Goal: Task Accomplishment & Management: Manage account settings

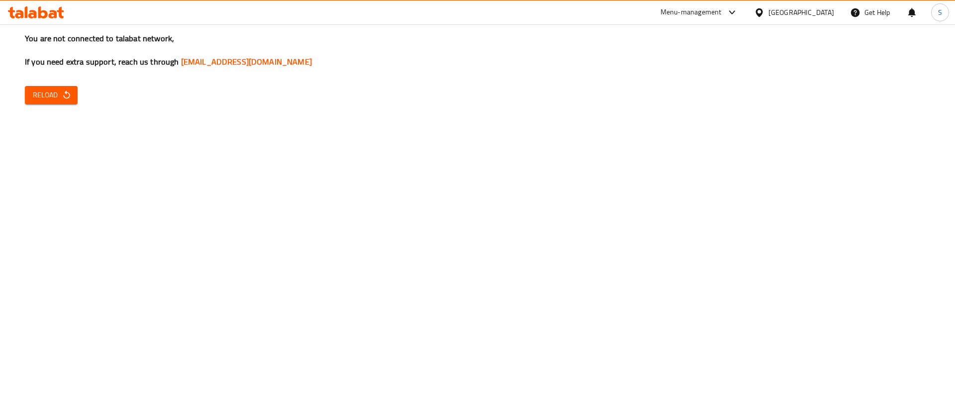
click at [53, 109] on div "You are not connected to talabat network, If you need extra support, reach us t…" at bounding box center [477, 205] width 955 height 411
click at [56, 100] on span "Reload" at bounding box center [51, 95] width 37 height 12
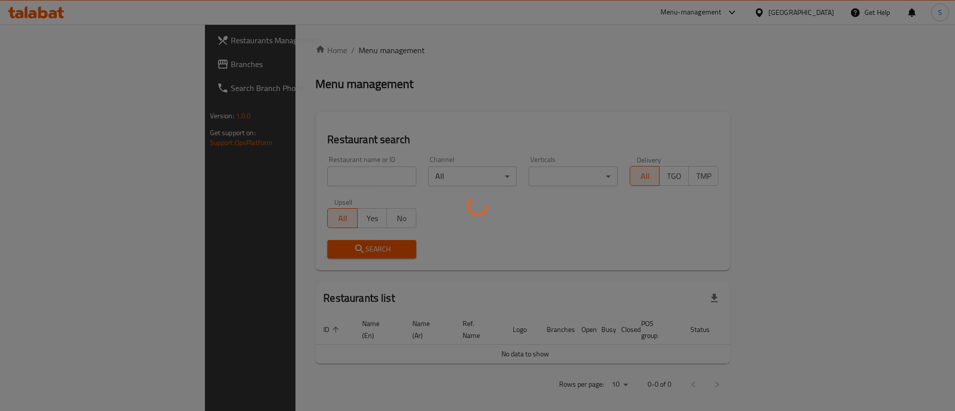
click at [242, 174] on div at bounding box center [477, 205] width 955 height 411
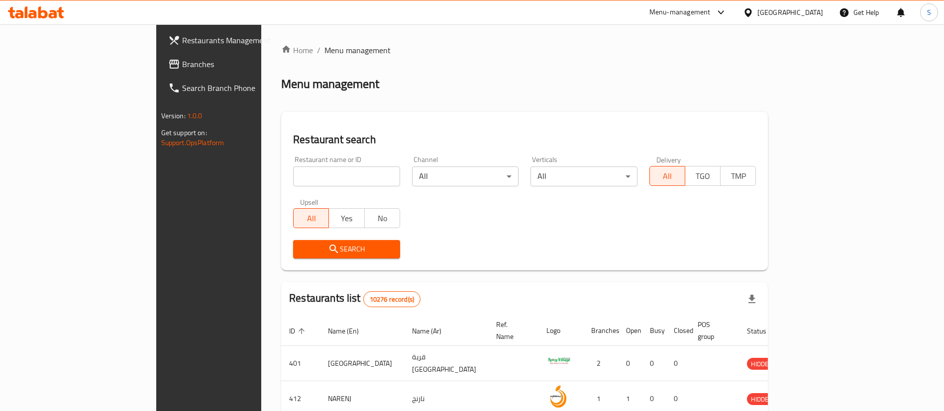
click at [281, 174] on div "Home / Menu management Menu management Restaurant search Restaurant name or ID …" at bounding box center [524, 362] width 487 height 637
click at [293, 174] on input "search" at bounding box center [346, 177] width 107 height 20
type input "burger king"
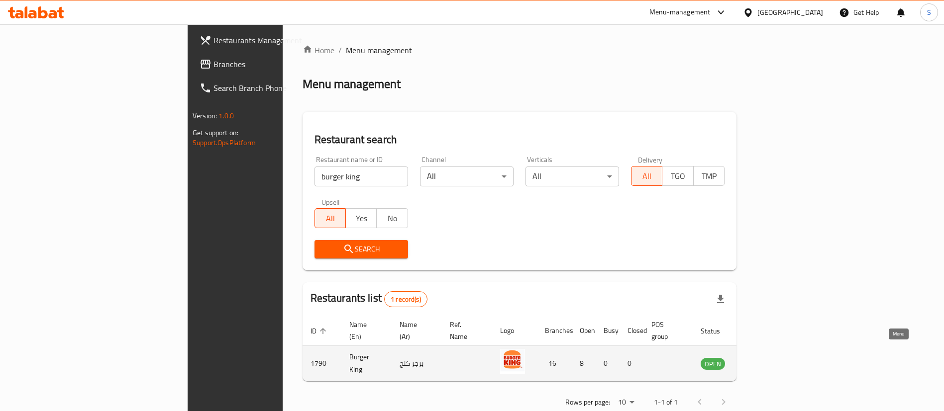
click at [763, 362] on icon "enhanced table" at bounding box center [760, 364] width 3 height 4
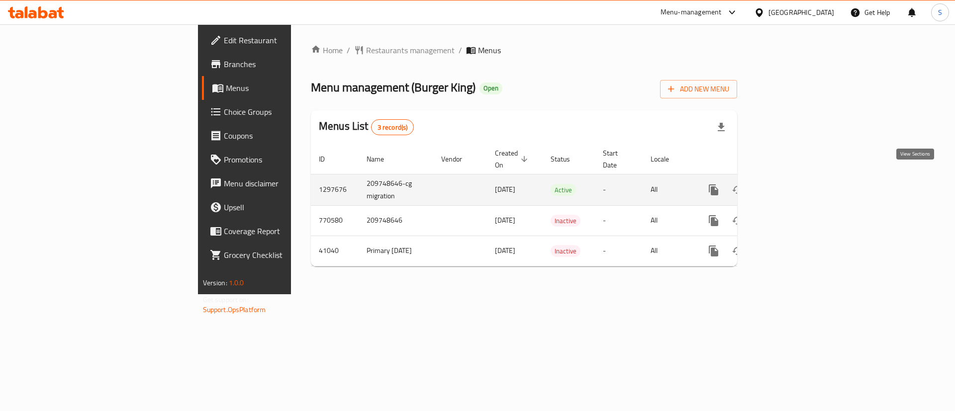
click at [792, 184] on icon "enhanced table" at bounding box center [786, 190] width 12 height 12
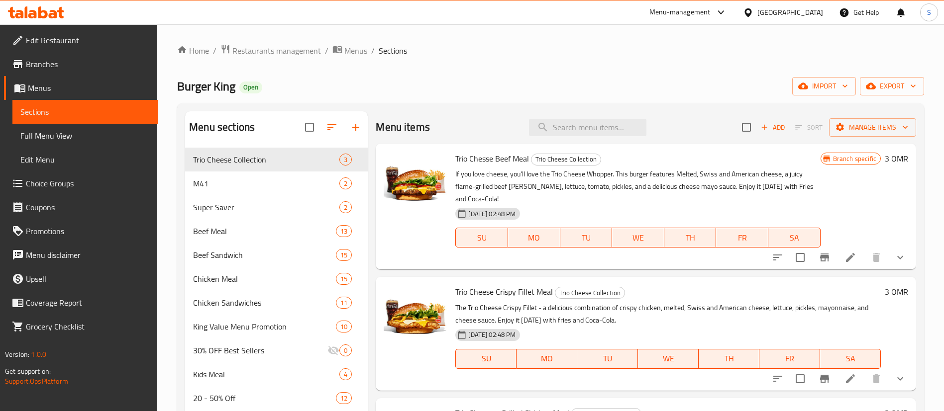
click at [66, 178] on span "Choice Groups" at bounding box center [88, 184] width 124 height 12
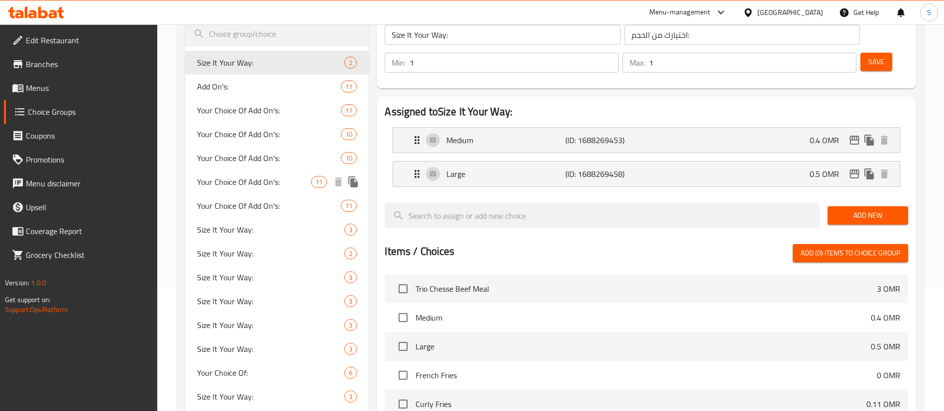
scroll to position [125, 0]
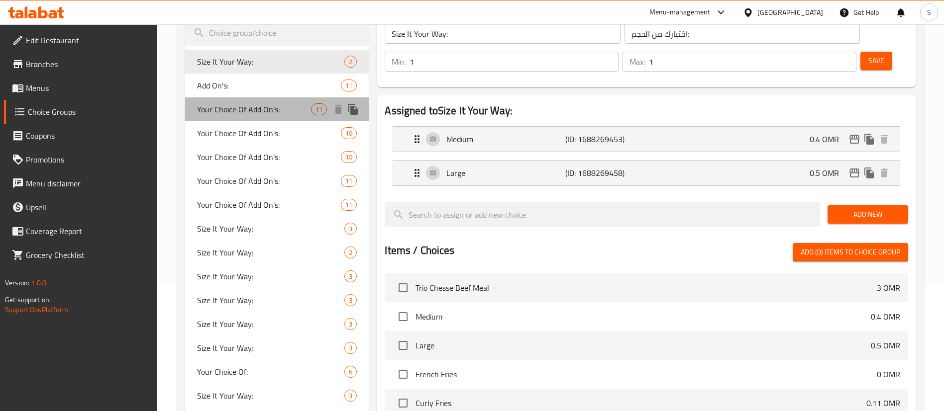
click at [285, 110] on span "Your Choice Of Add On's:" at bounding box center [254, 109] width 114 height 12
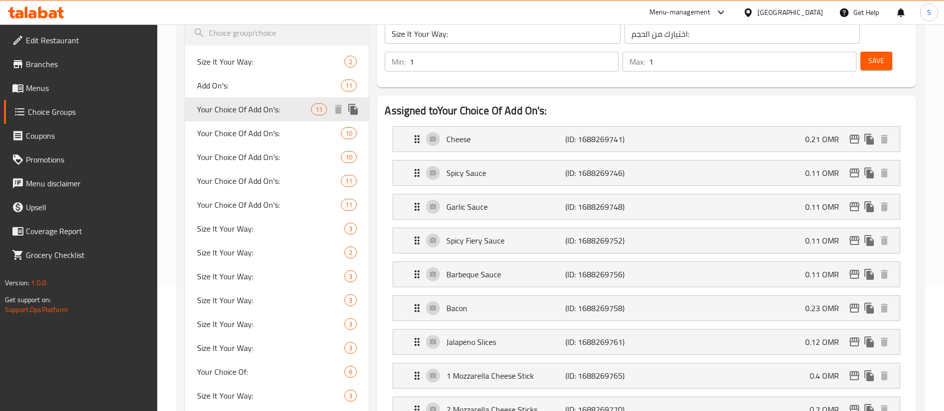
type input "Your Choice Of Add On's:"
type input "اختيارك من الإضافات:"
type input "0"
click at [287, 125] on div "Your Choice Of Add On's: 10" at bounding box center [277, 133] width 184 height 24
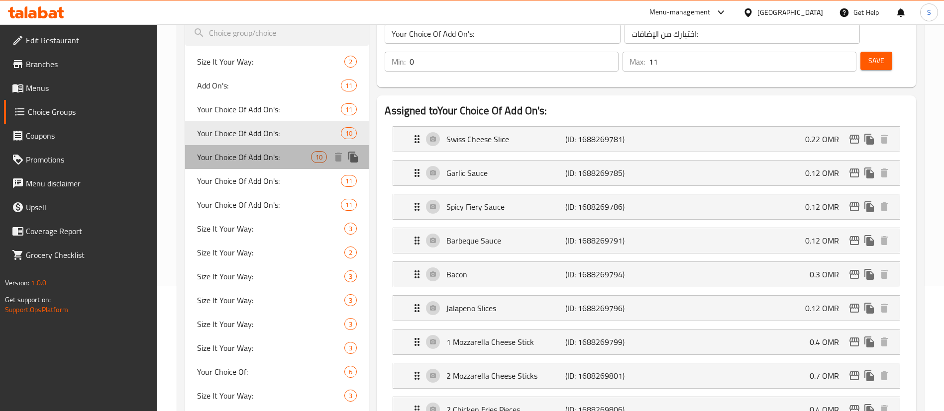
click at [287, 146] on div "Your Choice Of Add On's: 10" at bounding box center [277, 157] width 184 height 24
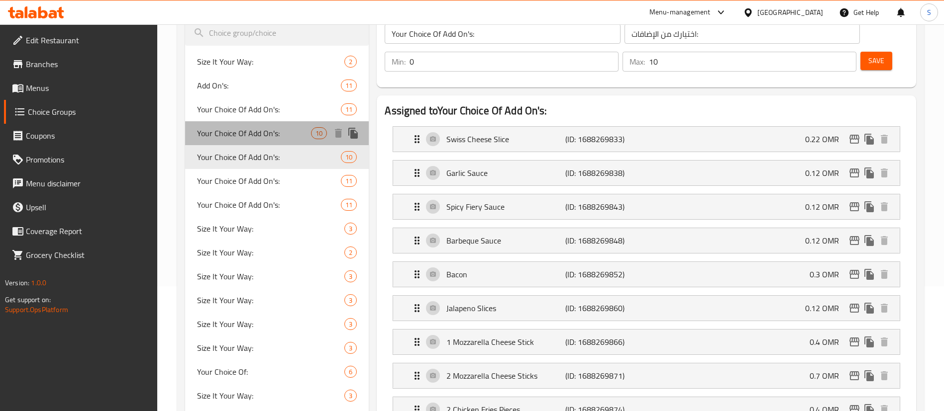
click at [290, 131] on span "Your Choice Of Add On's:" at bounding box center [254, 133] width 114 height 12
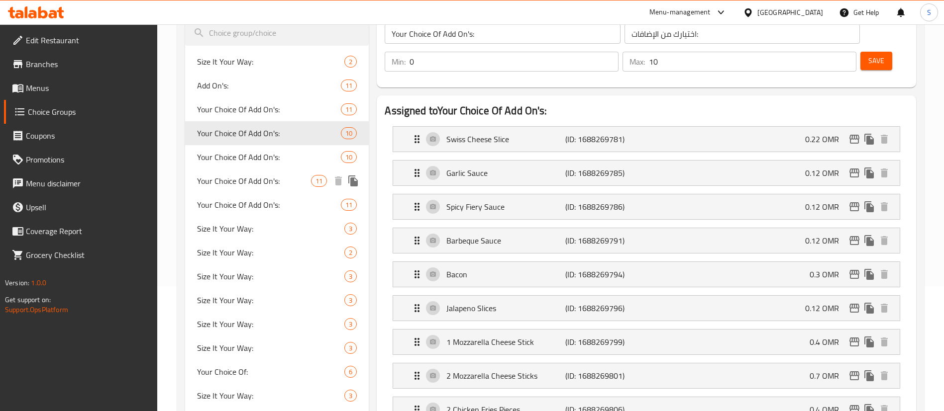
type input "11"
click at [288, 183] on span "Your Choice Of Add On's:" at bounding box center [254, 181] width 114 height 12
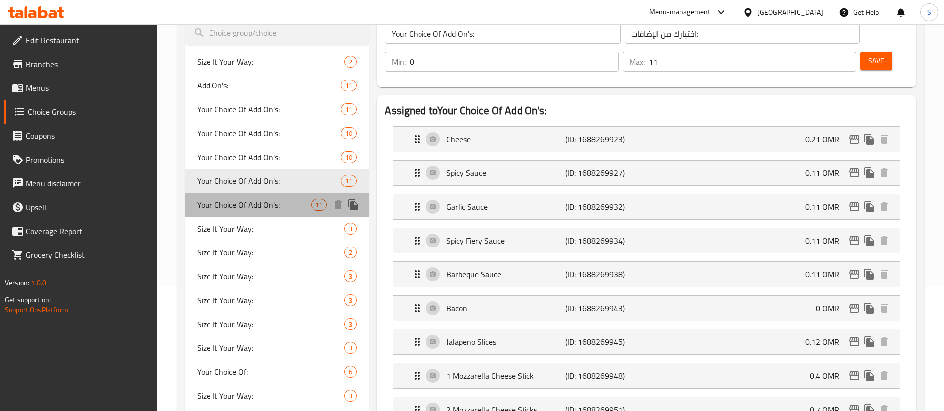
click at [289, 206] on span "Your Choice Of Add On's:" at bounding box center [254, 205] width 114 height 12
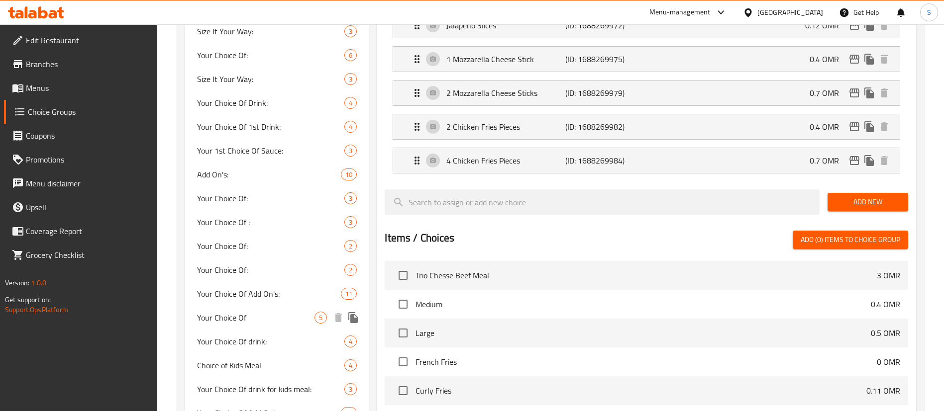
scroll to position [0, 0]
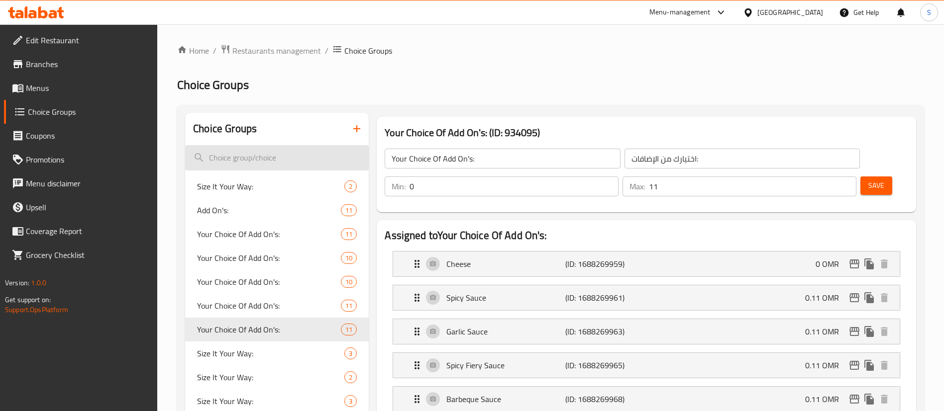
click at [283, 161] on input "search" at bounding box center [277, 157] width 184 height 25
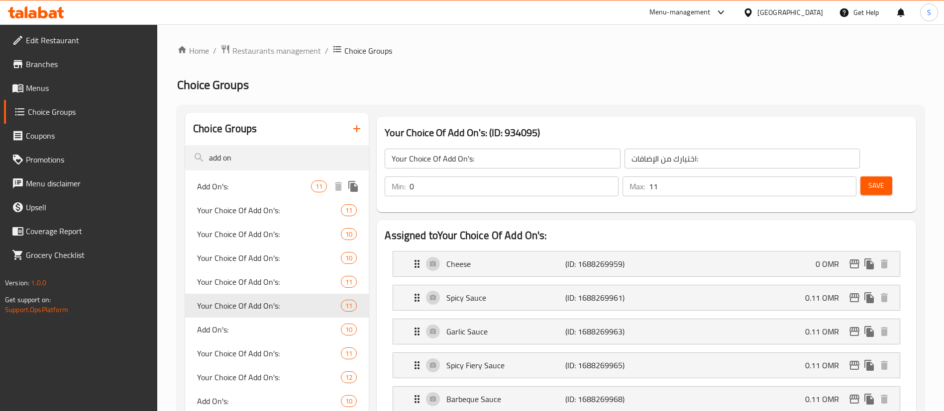
type input "add on"
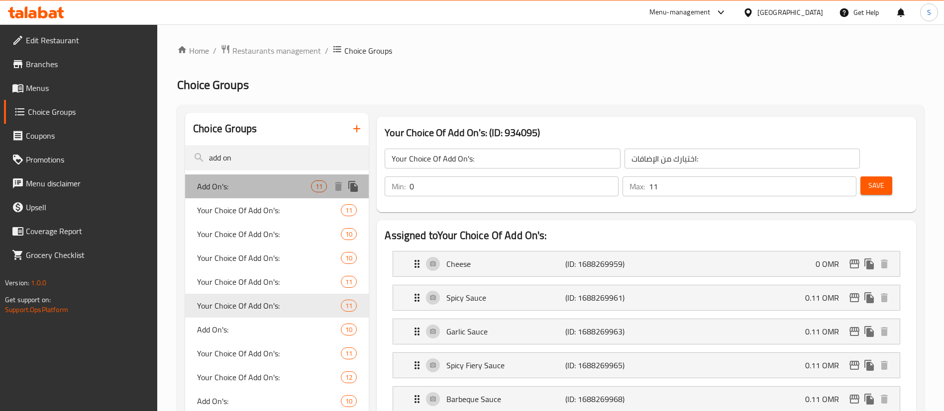
click at [299, 187] on span "Add On's:" at bounding box center [254, 187] width 114 height 12
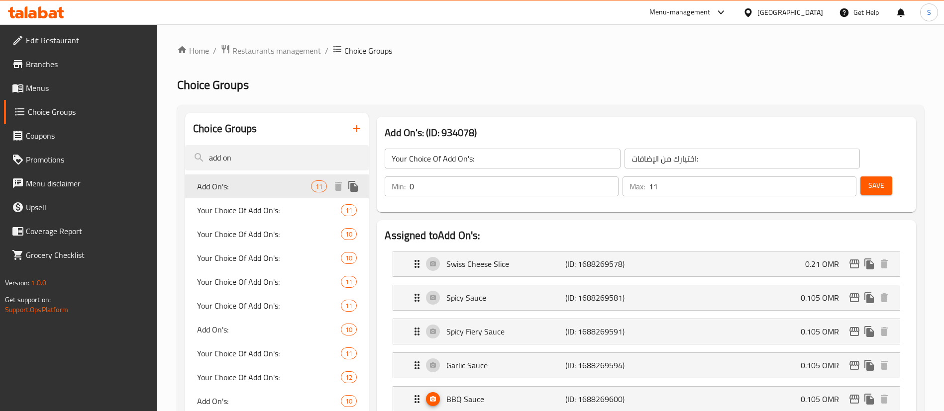
type input "Add On's:"
type input "الإضافات"
type input "0"
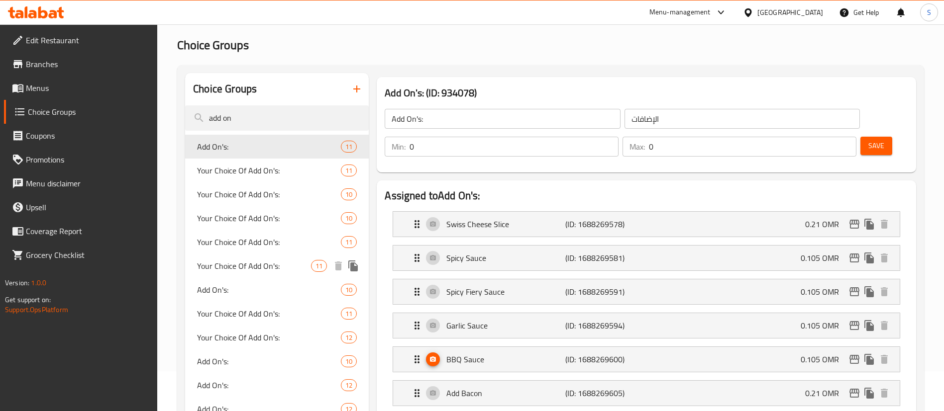
scroll to position [77, 0]
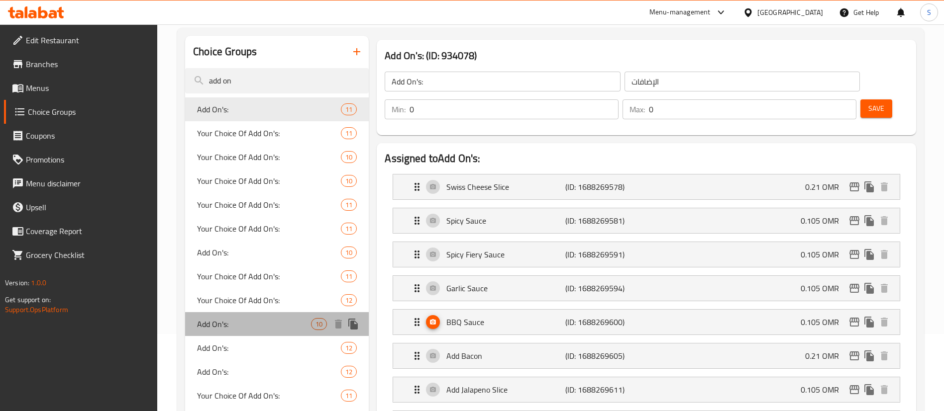
click at [267, 326] on span "Add On's:" at bounding box center [254, 324] width 114 height 12
type input "الاضافات:"
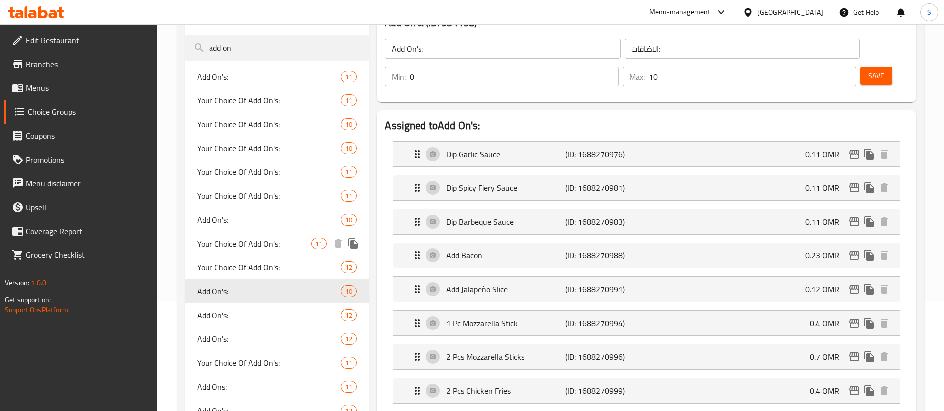
scroll to position [110, 0]
click at [272, 314] on span "Add On's:" at bounding box center [254, 315] width 114 height 12
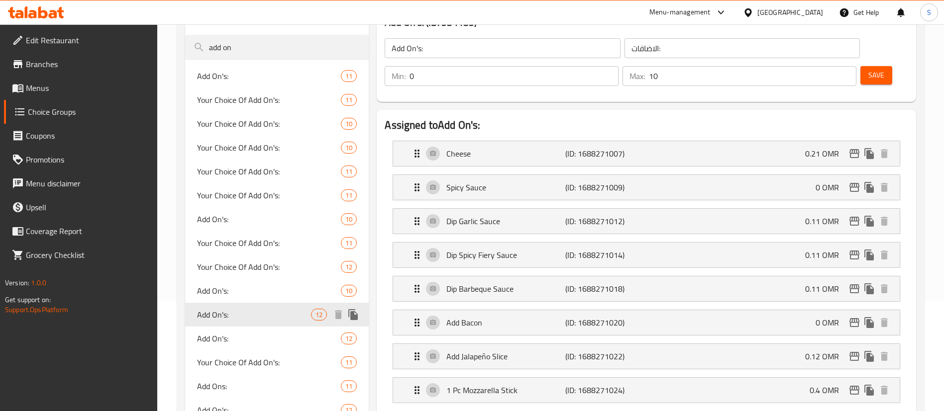
type input "12"
click at [712, 306] on li "Add Bacon (ID: 1688271020) 0 OMR Name (En) Add Bacon Name (En) Name (Ar) اضافة …" at bounding box center [646, 323] width 523 height 34
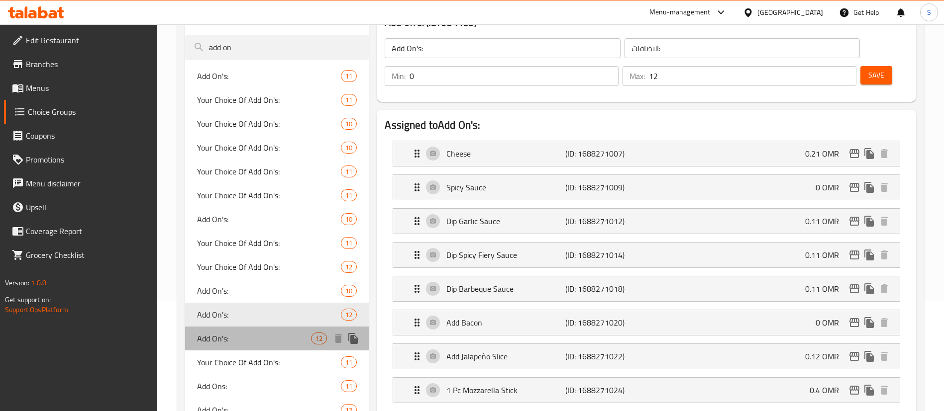
click at [282, 335] on span "Add On's:" at bounding box center [254, 339] width 114 height 12
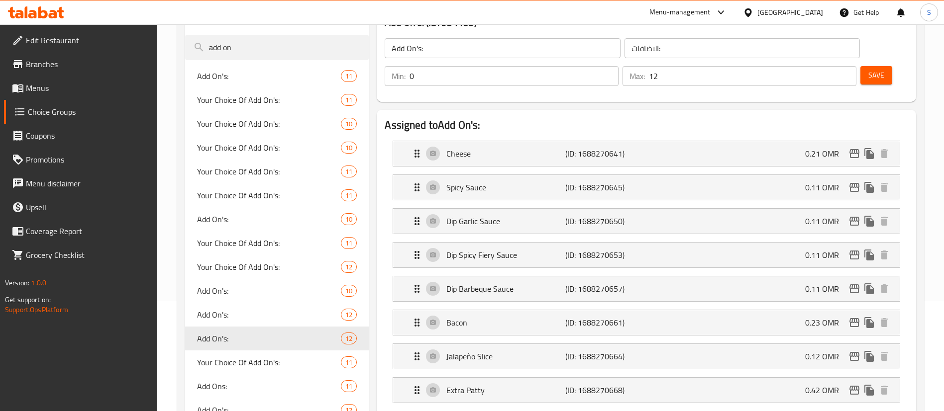
type input "الإضافات:"
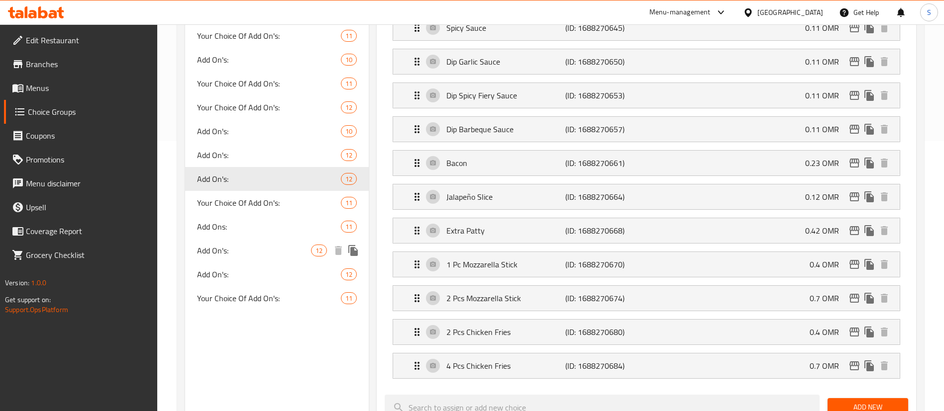
scroll to position [270, 0]
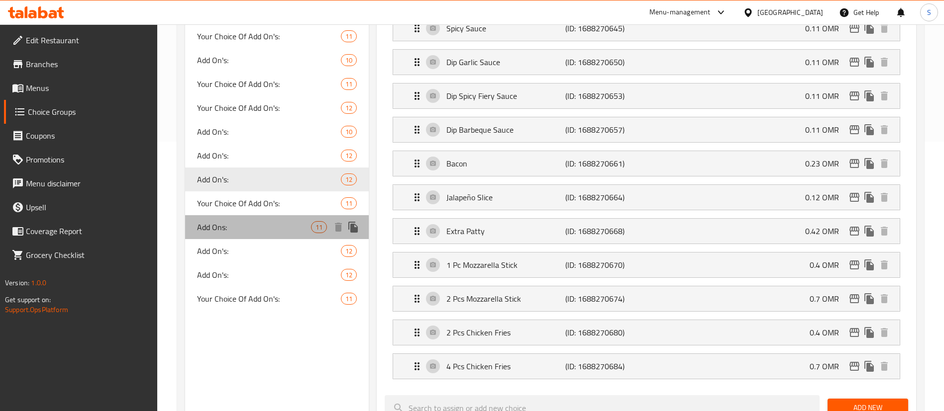
click at [271, 224] on span "Add Ons:" at bounding box center [254, 227] width 114 height 12
type input "Add Ons:"
type input "2"
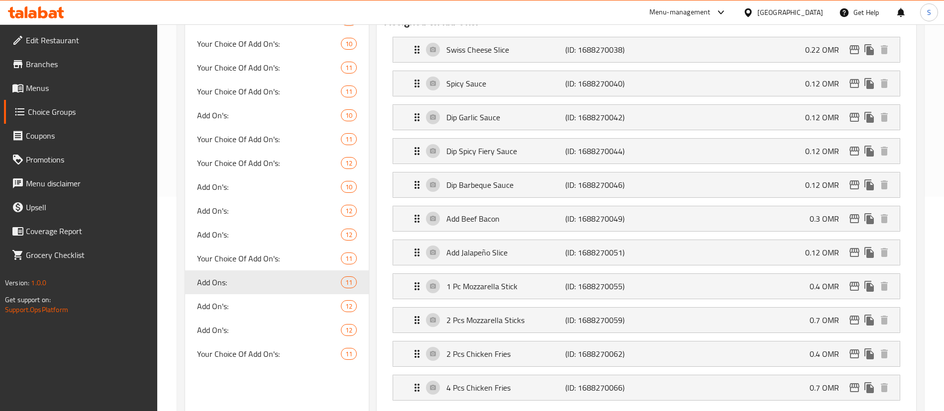
scroll to position [213, 0]
click at [251, 308] on span "Add On's:" at bounding box center [254, 308] width 114 height 12
type input "Add On's:"
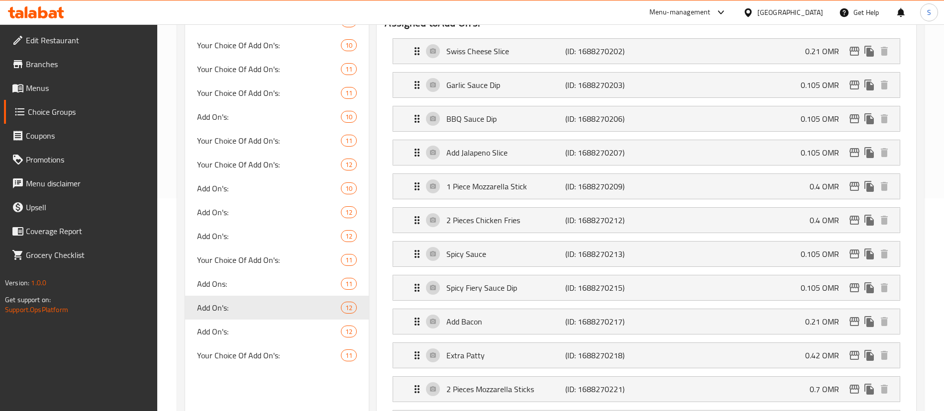
scroll to position [215, 0]
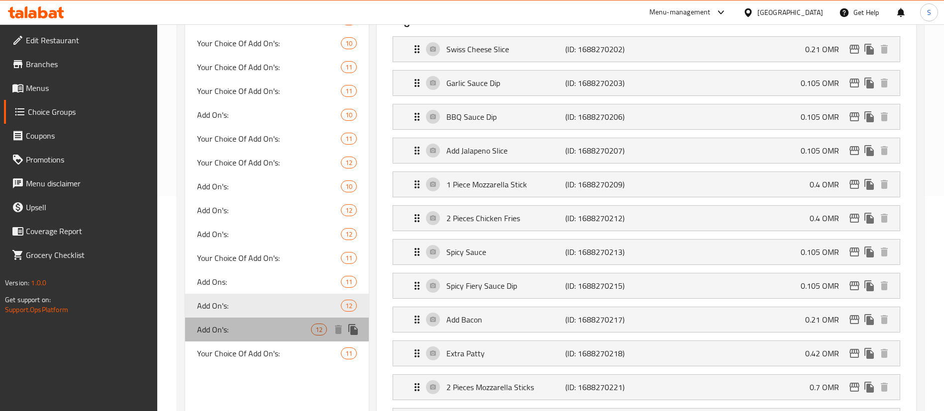
click at [294, 328] on span "Add On's:" at bounding box center [254, 330] width 114 height 12
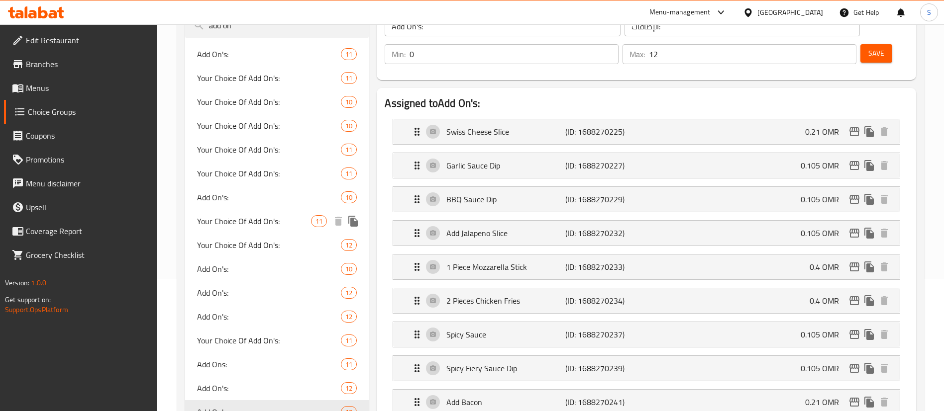
scroll to position [131, 0]
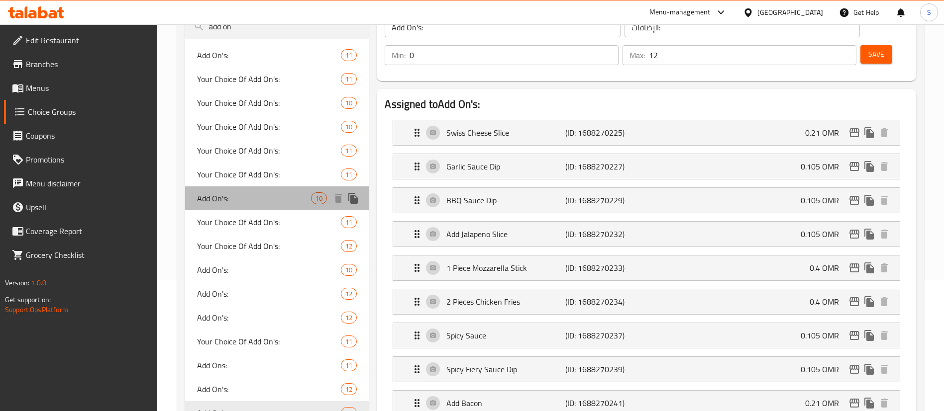
click at [268, 205] on div "Add On's: 10" at bounding box center [277, 199] width 184 height 24
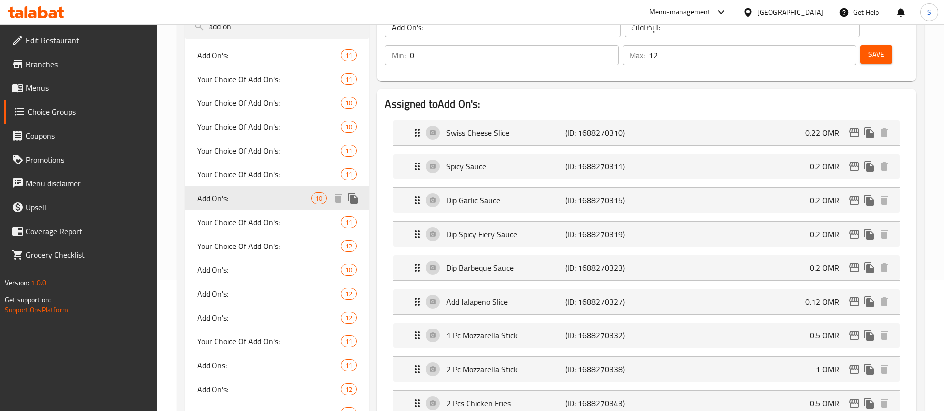
type input "0"
click at [842, 127] on p "0.22 OMR" at bounding box center [826, 133] width 42 height 12
click at [775, 120] on div "Swiss Cheese Slice (ID: 1688270310) 0.22 OMR" at bounding box center [649, 132] width 477 height 25
